Goal: Task Accomplishment & Management: Use online tool/utility

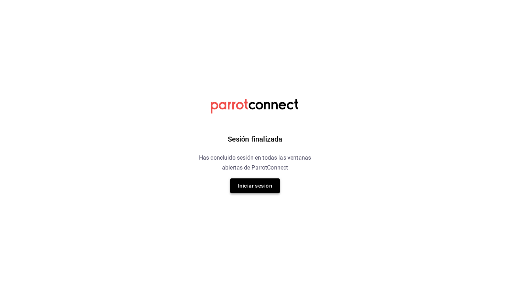
click at [254, 186] on button "Iniciar sesión" at bounding box center [255, 185] width 50 height 15
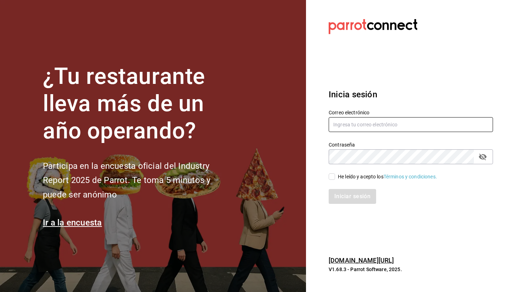
type input "facturacion@makupoke.com"
click at [342, 175] on div "He leído y acepto los Términos y condiciones." at bounding box center [387, 176] width 99 height 7
click at [335, 175] on input "He leído y acepto los Términos y condiciones." at bounding box center [331, 176] width 6 height 6
checkbox input "true"
click at [348, 198] on button "Iniciar sesión" at bounding box center [352, 196] width 48 height 15
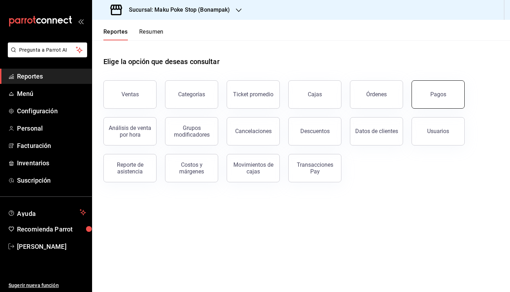
click at [436, 94] on div "Pagos" at bounding box center [438, 94] width 16 height 7
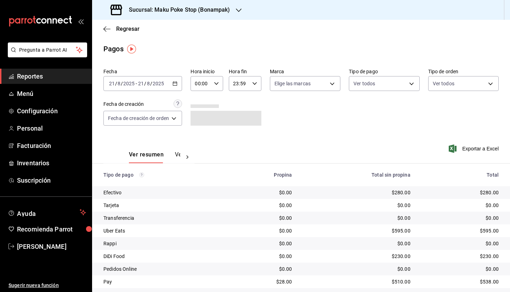
click at [176, 87] on div "[DATE] [DATE] - [DATE] [DATE]" at bounding box center [142, 83] width 79 height 15
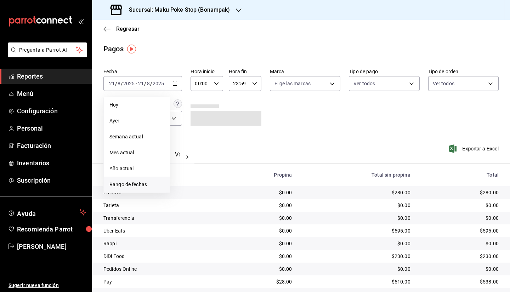
click at [138, 183] on span "Rango de fechas" at bounding box center [136, 184] width 55 height 7
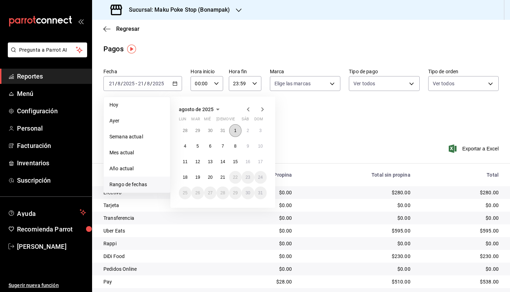
click at [236, 132] on abbr "1" at bounding box center [235, 130] width 2 height 5
click at [234, 130] on abbr "1" at bounding box center [235, 130] width 2 height 5
click at [196, 179] on abbr "19" at bounding box center [197, 177] width 5 height 5
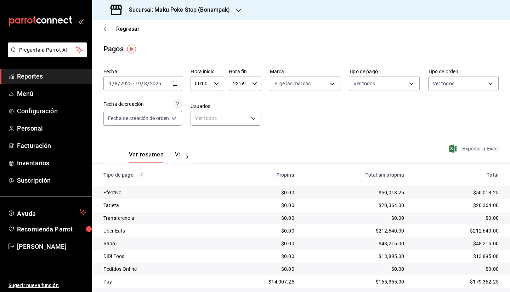
click at [470, 148] on span "Exportar a Excel" at bounding box center [474, 148] width 48 height 8
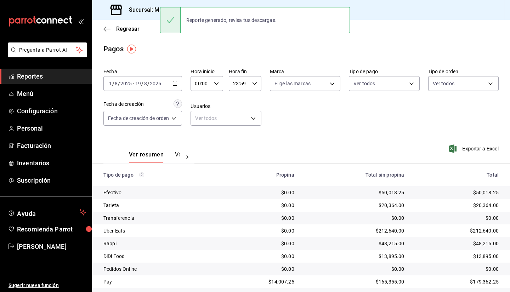
click at [151, 48] on div "Pagos" at bounding box center [301, 49] width 418 height 11
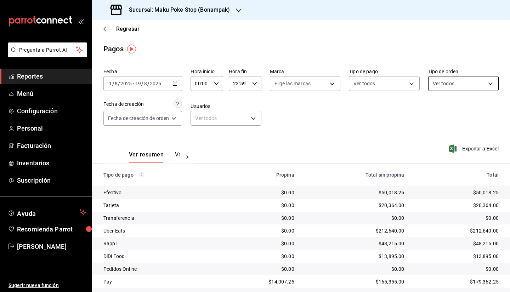
click at [451, 88] on body "Pregunta a Parrot AI Reportes Menú Configuración Personal Facturación Inventari…" at bounding box center [255, 146] width 510 height 292
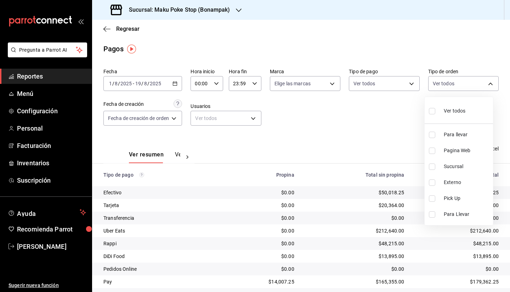
click at [457, 155] on li "Pagina Web" at bounding box center [458, 151] width 68 height 16
type input "6328a042-c39b-4cce-9f50-9b8bdbc02b4f"
checkbox input "true"
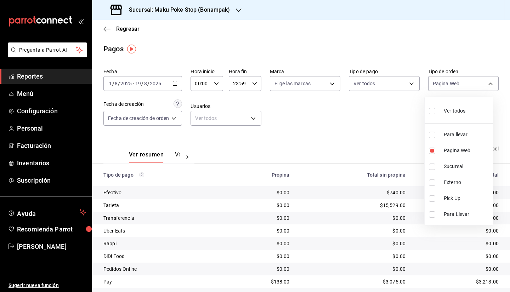
click at [326, 125] on div at bounding box center [255, 146] width 510 height 292
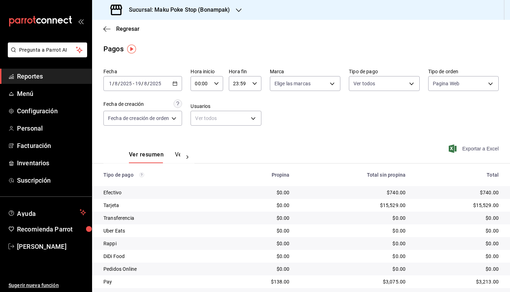
click at [470, 150] on span "Exportar a Excel" at bounding box center [474, 148] width 48 height 8
